Goal: Transaction & Acquisition: Purchase product/service

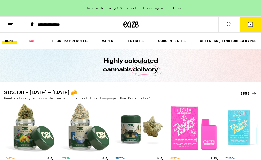
click at [127, 43] on link "EDIBLES" at bounding box center [135, 41] width 21 height 6
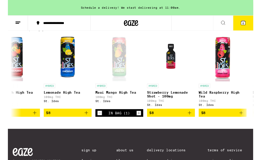
scroll to position [0, 571]
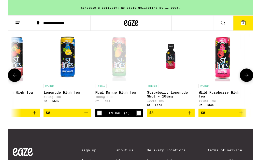
click at [93, 124] on div "In Bag (1)" at bounding box center [118, 120] width 51 height 8
click at [96, 123] on icon "Decrement" at bounding box center [97, 120] width 5 height 6
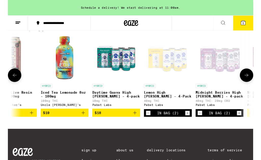
scroll to position [0, 905]
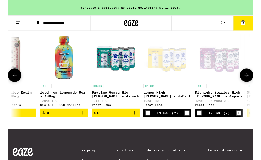
click at [147, 123] on icon "Decrement" at bounding box center [149, 120] width 5 height 6
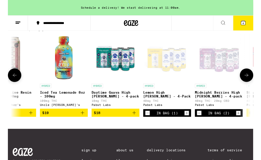
click at [147, 123] on icon "Decrement" at bounding box center [148, 120] width 5 height 6
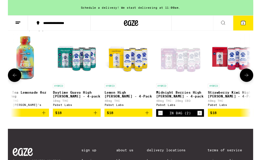
scroll to position [0, 946]
click at [160, 123] on icon "Decrement" at bounding box center [162, 120] width 5 height 6
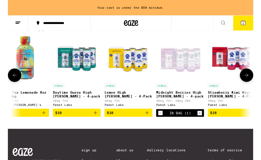
click at [160, 123] on icon "Decrement" at bounding box center [162, 120] width 5 height 6
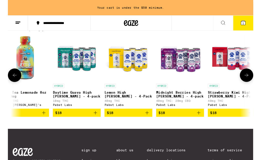
click at [159, 124] on button "$18" at bounding box center [183, 119] width 51 height 9
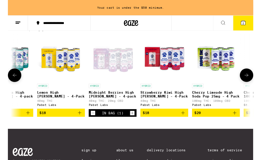
scroll to position [0, 1017]
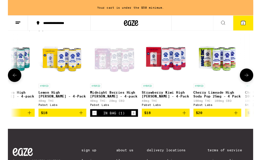
click at [91, 120] on icon "Decrement" at bounding box center [92, 120] width 3 height 0
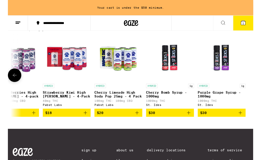
scroll to position [0, 1122]
